Goal: Information Seeking & Learning: Learn about a topic

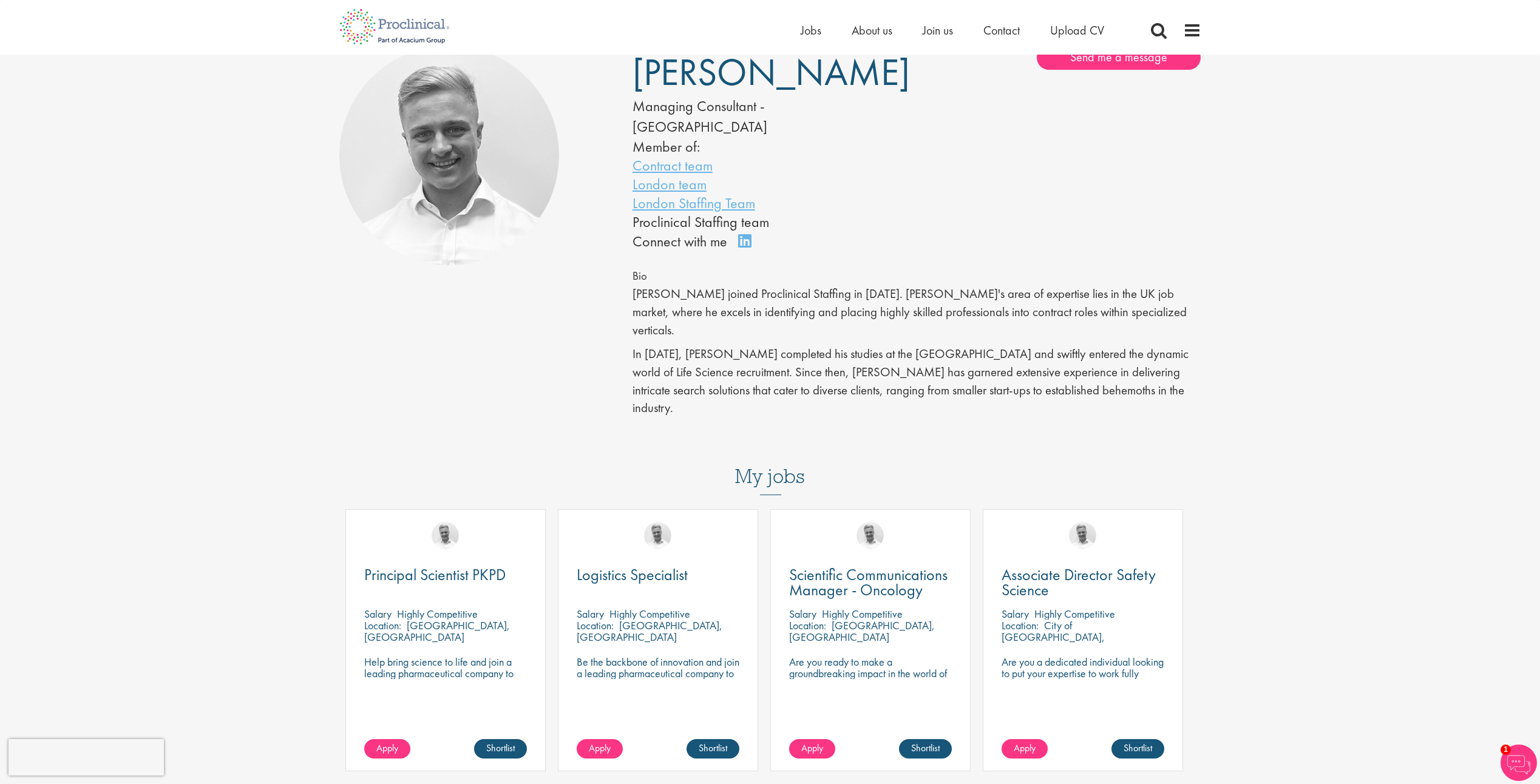
scroll to position [304, 0]
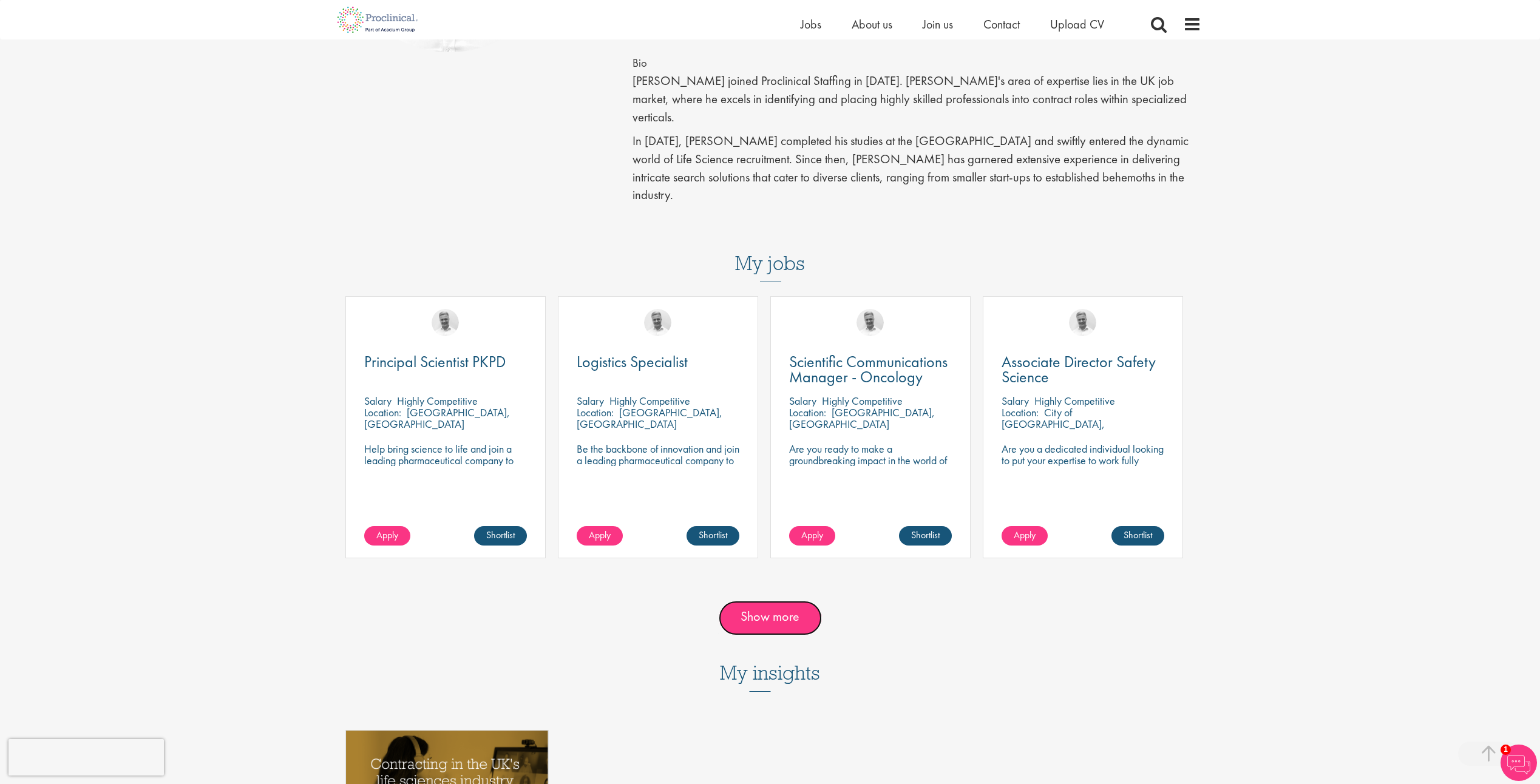
click at [781, 601] on link "Show more" at bounding box center [771, 617] width 103 height 34
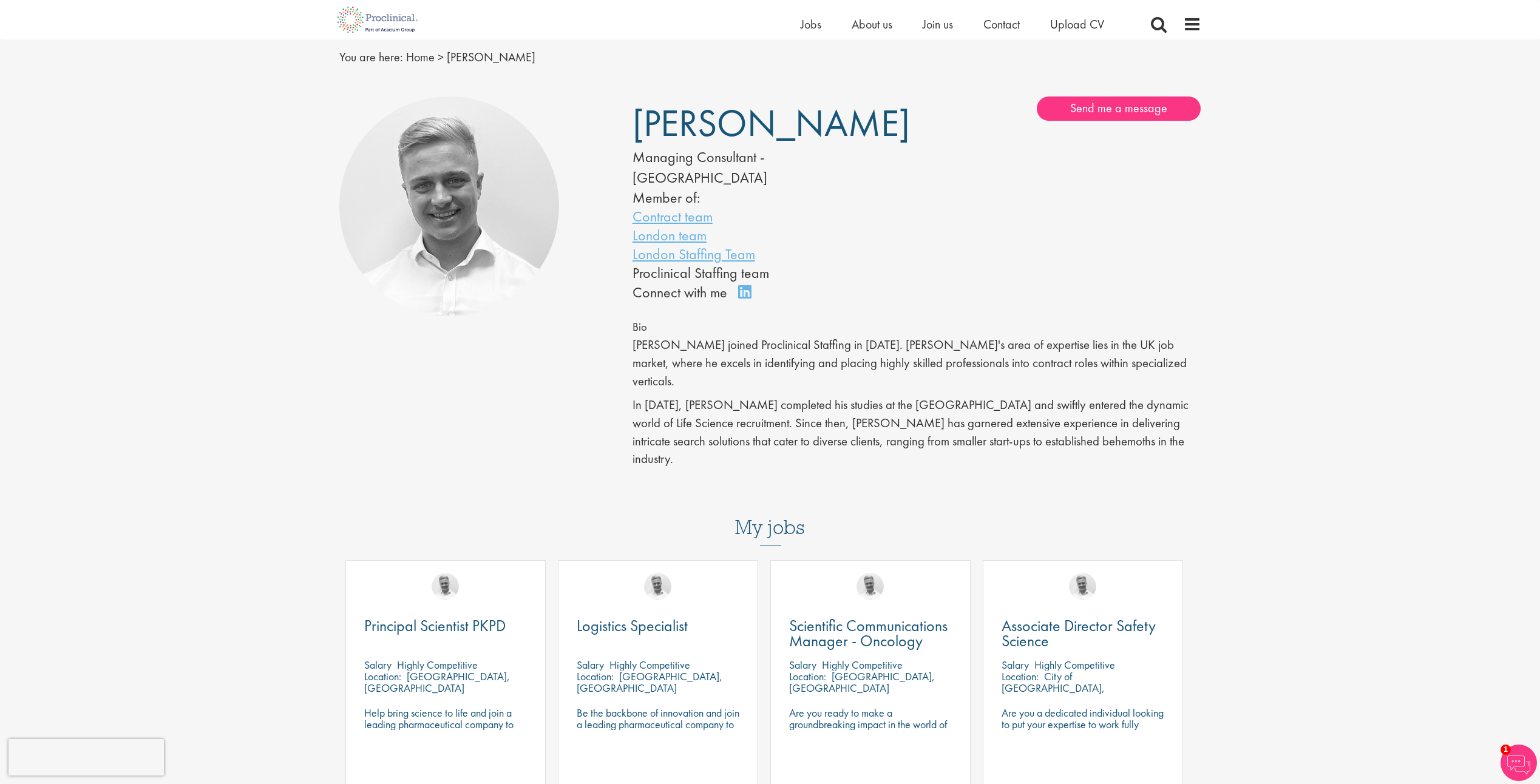
scroll to position [60, 0]
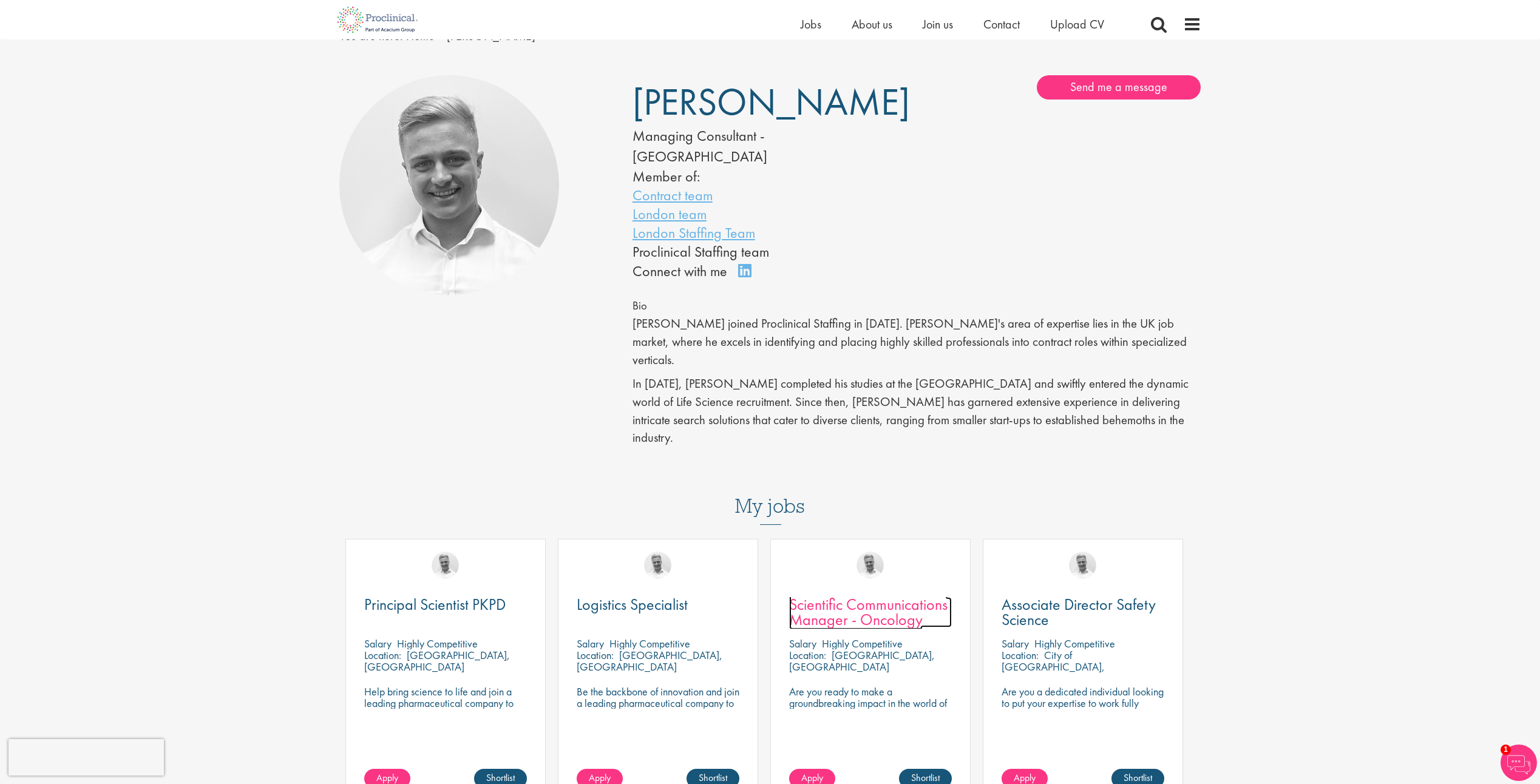
click at [862, 594] on span "Scientific Communications Manager - Oncology" at bounding box center [868, 611] width 159 height 36
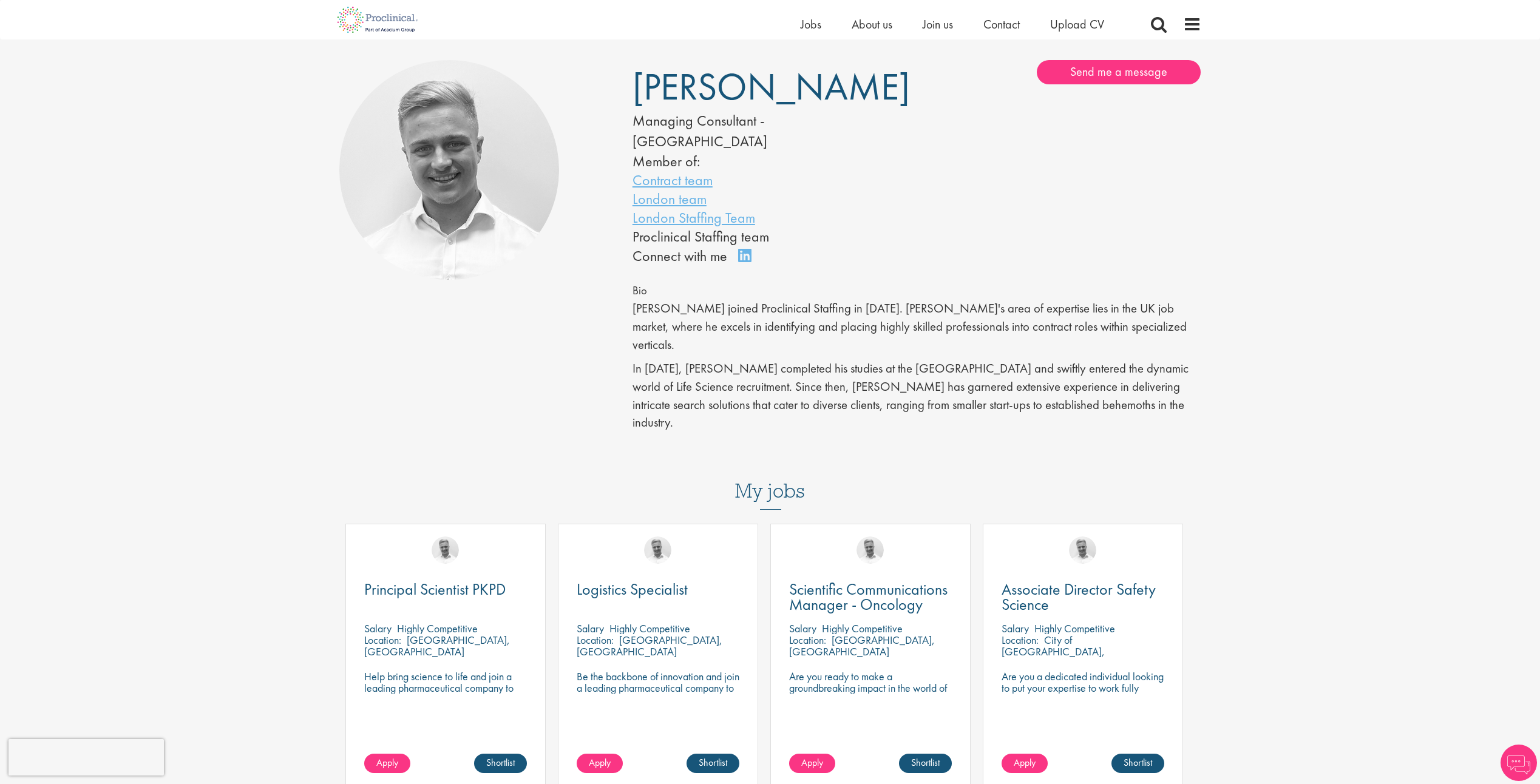
scroll to position [62, 0]
